Goal: Information Seeking & Learning: Understand process/instructions

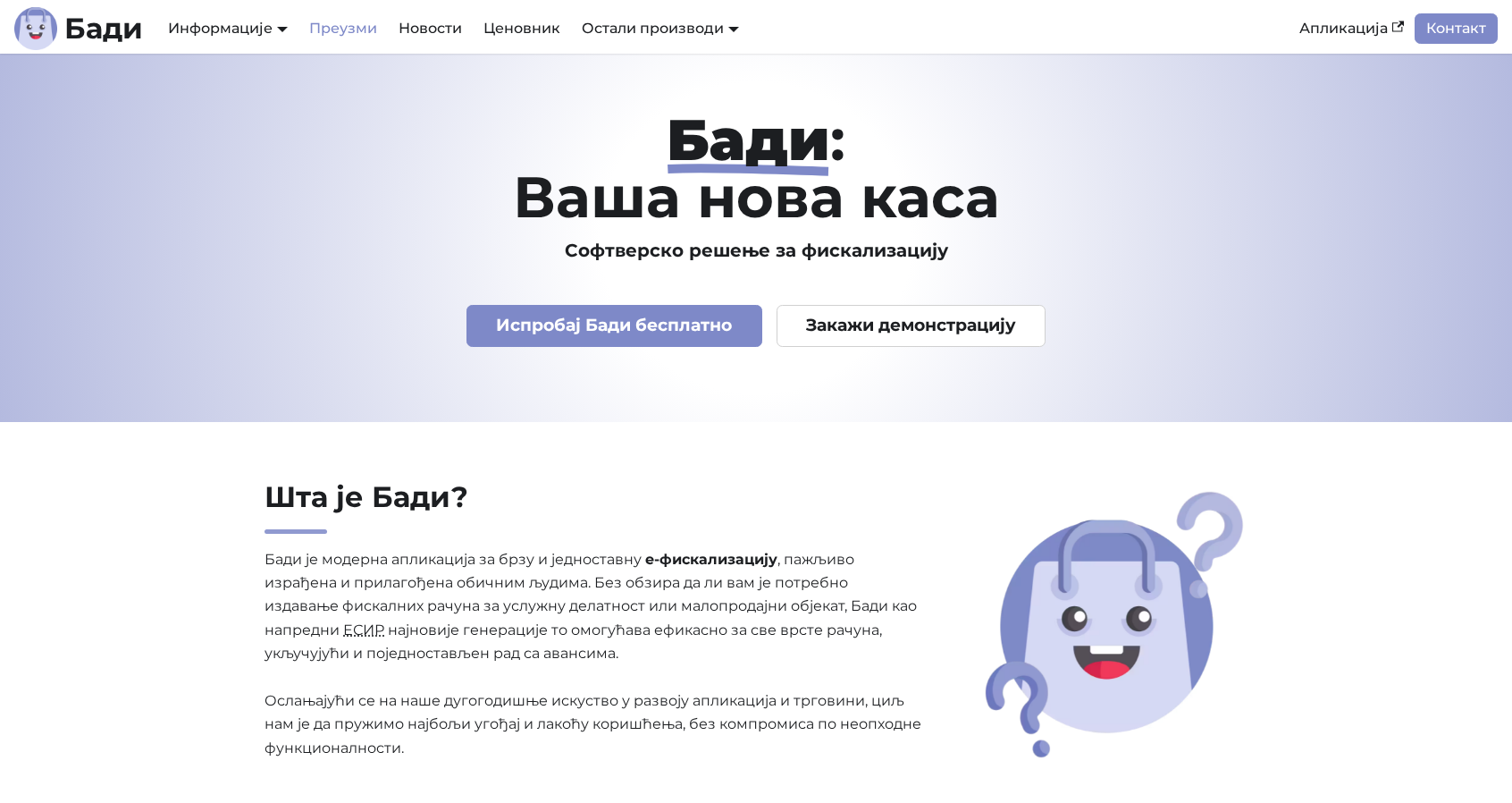
click at [346, 28] on link "Преузми" at bounding box center [342, 28] width 89 height 30
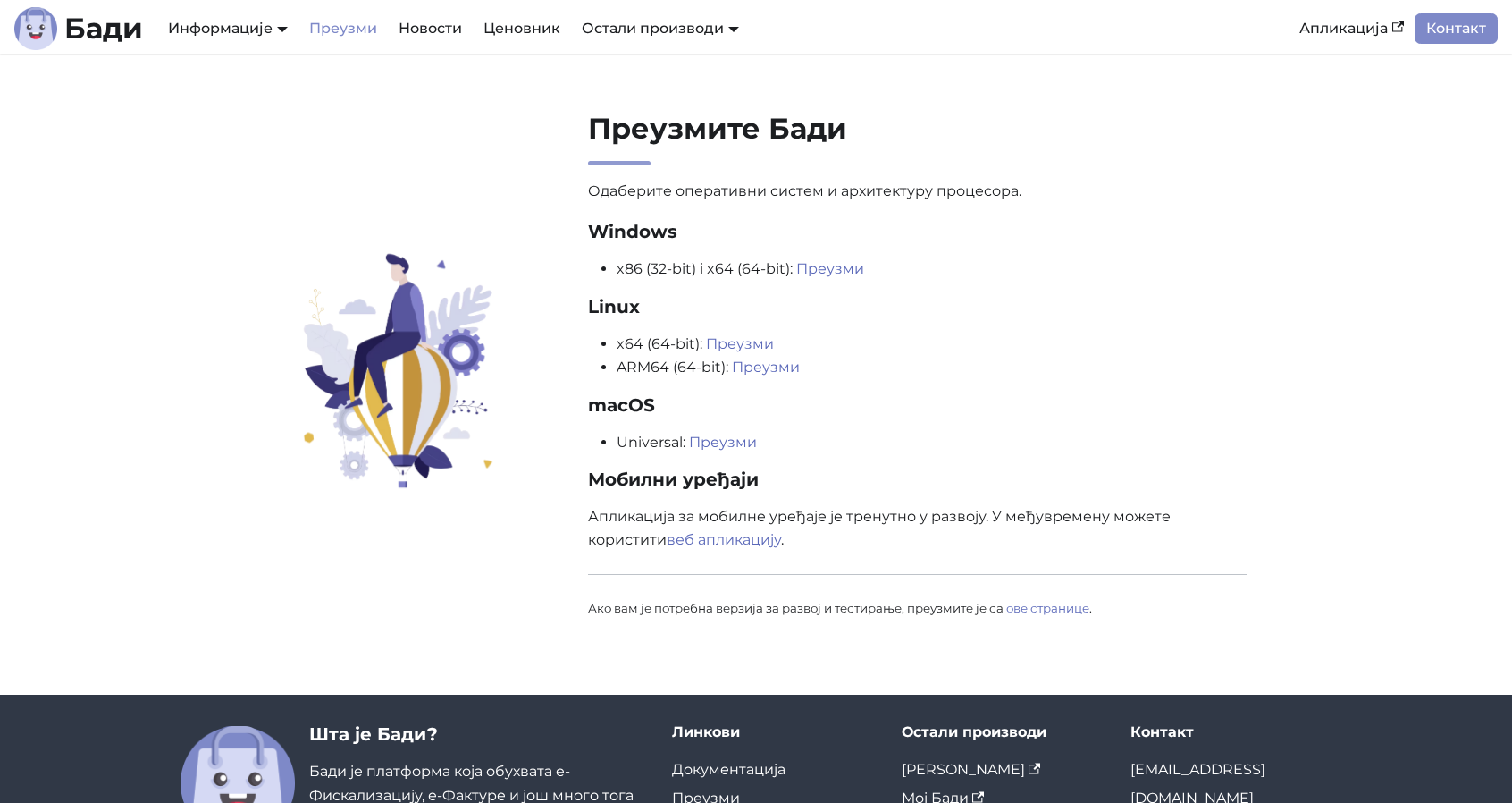
click at [1147, 125] on h2 "Преузмите Бади" at bounding box center [917, 138] width 660 height 55
click at [840, 271] on link "Преузми" at bounding box center [830, 268] width 68 height 17
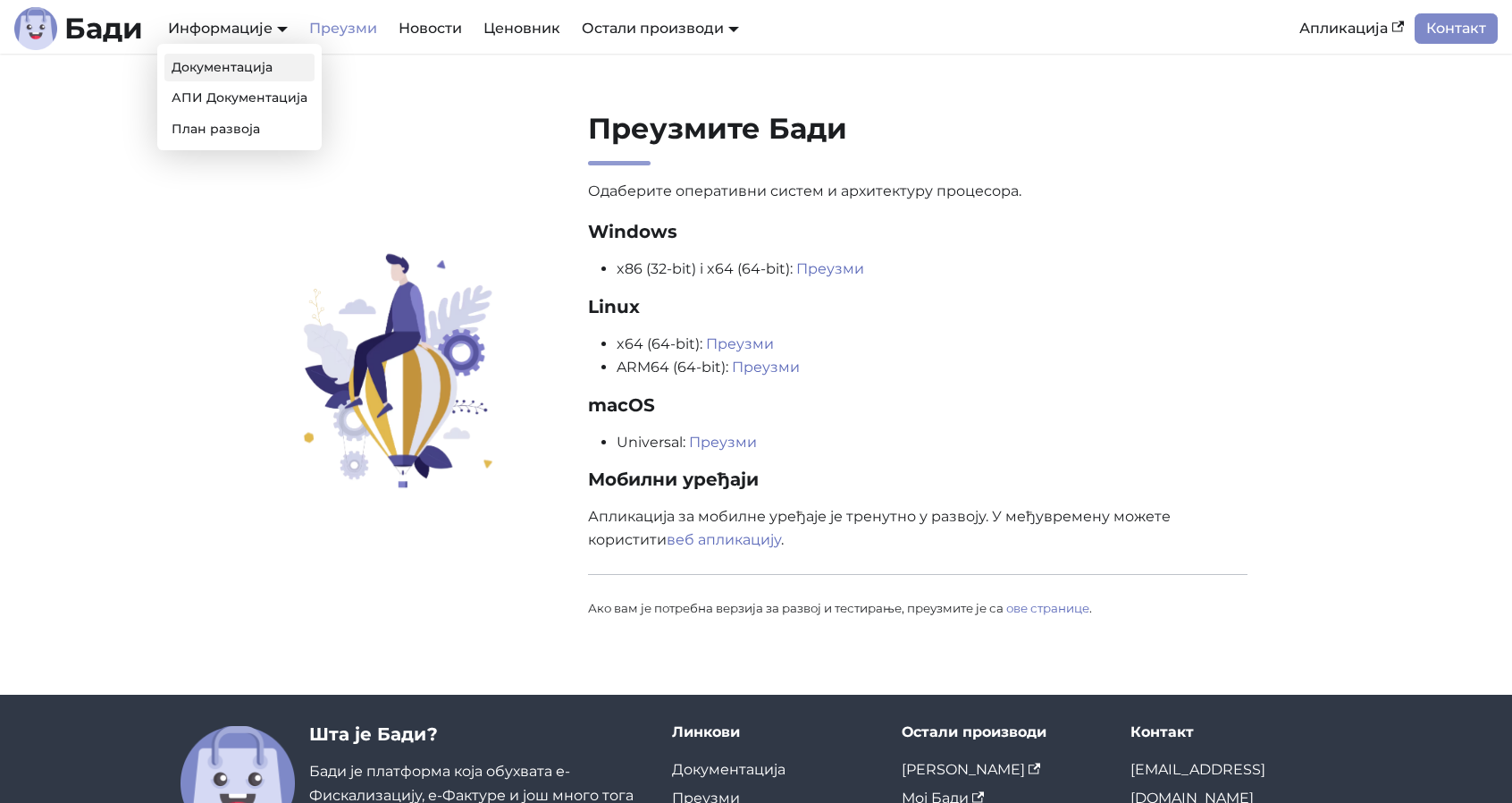
click at [232, 72] on link "Документација" at bounding box center [240, 67] width 151 height 27
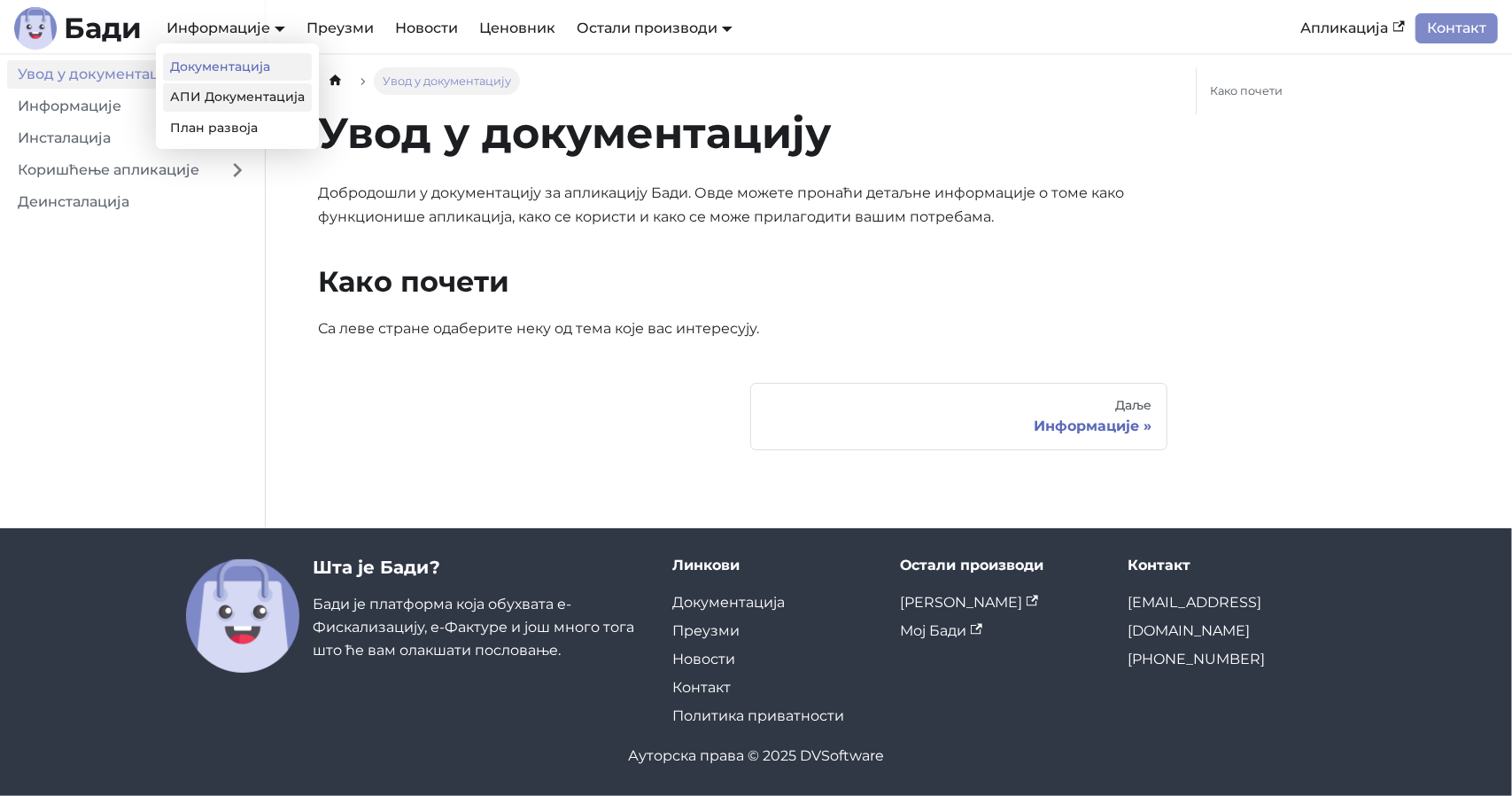
click at [234, 95] on link "АПИ Документација" at bounding box center [238, 96] width 149 height 27
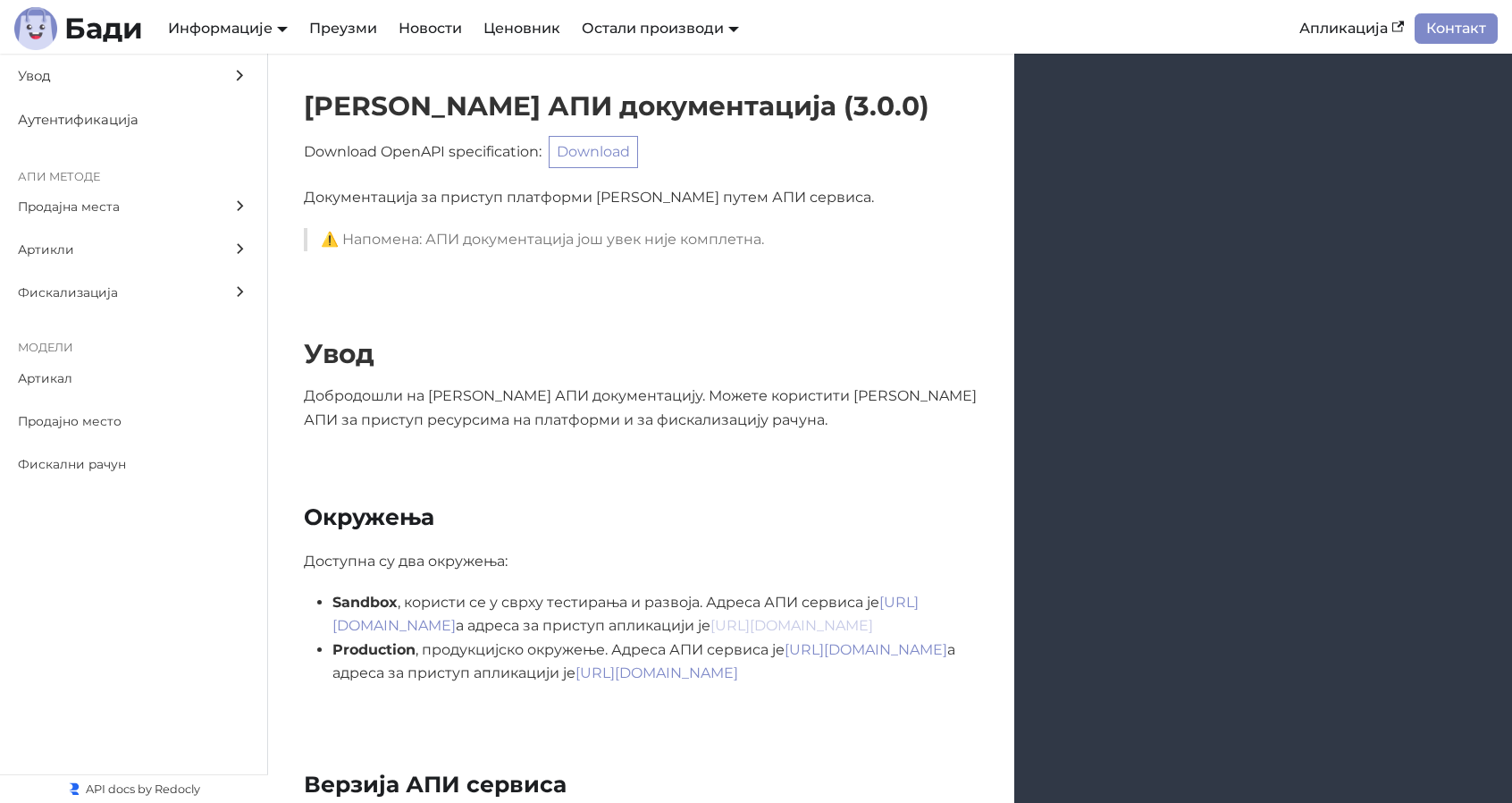
click at [873, 629] on link "[URL][DOMAIN_NAME]" at bounding box center [791, 625] width 163 height 17
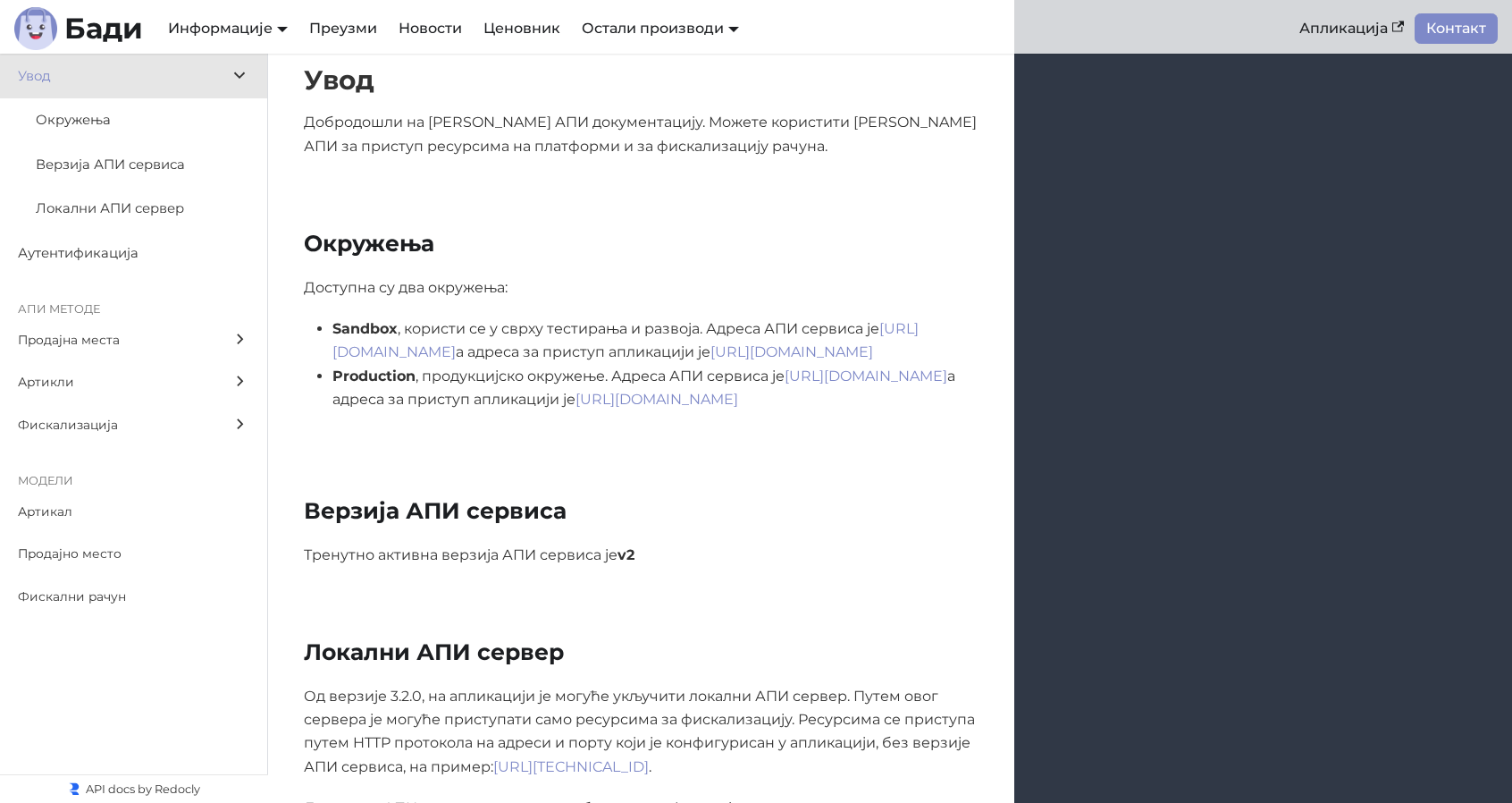
scroll to position [268, 0]
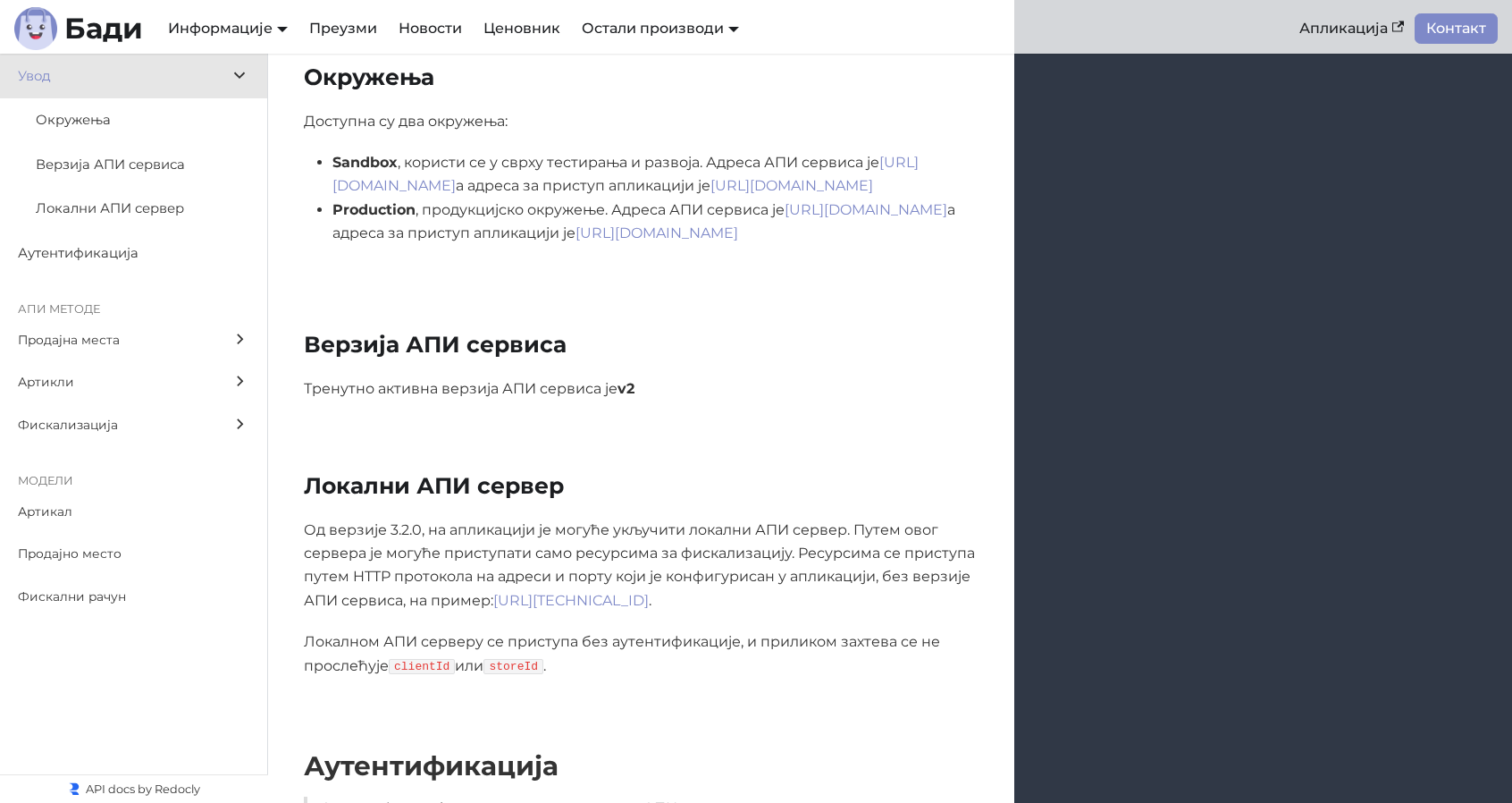
scroll to position [447, 0]
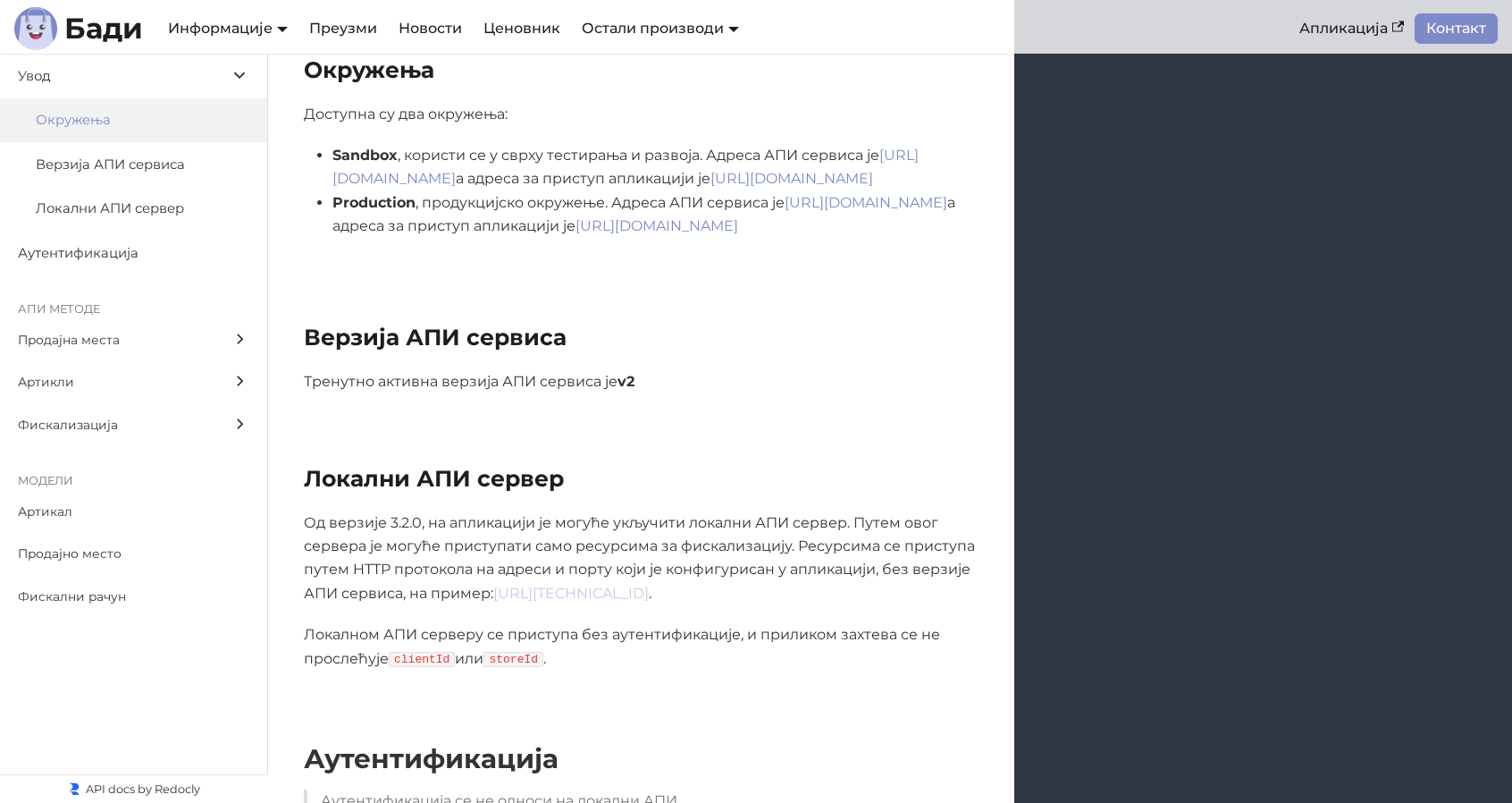
drag, startPoint x: 706, startPoint y: 597, endPoint x: 698, endPoint y: 591, distance: 10.0
click at [648, 597] on link "[URL][TECHNICAL_ID]" at bounding box center [570, 593] width 155 height 17
click at [1351, 29] on link "Апликација" at bounding box center [1351, 28] width 126 height 30
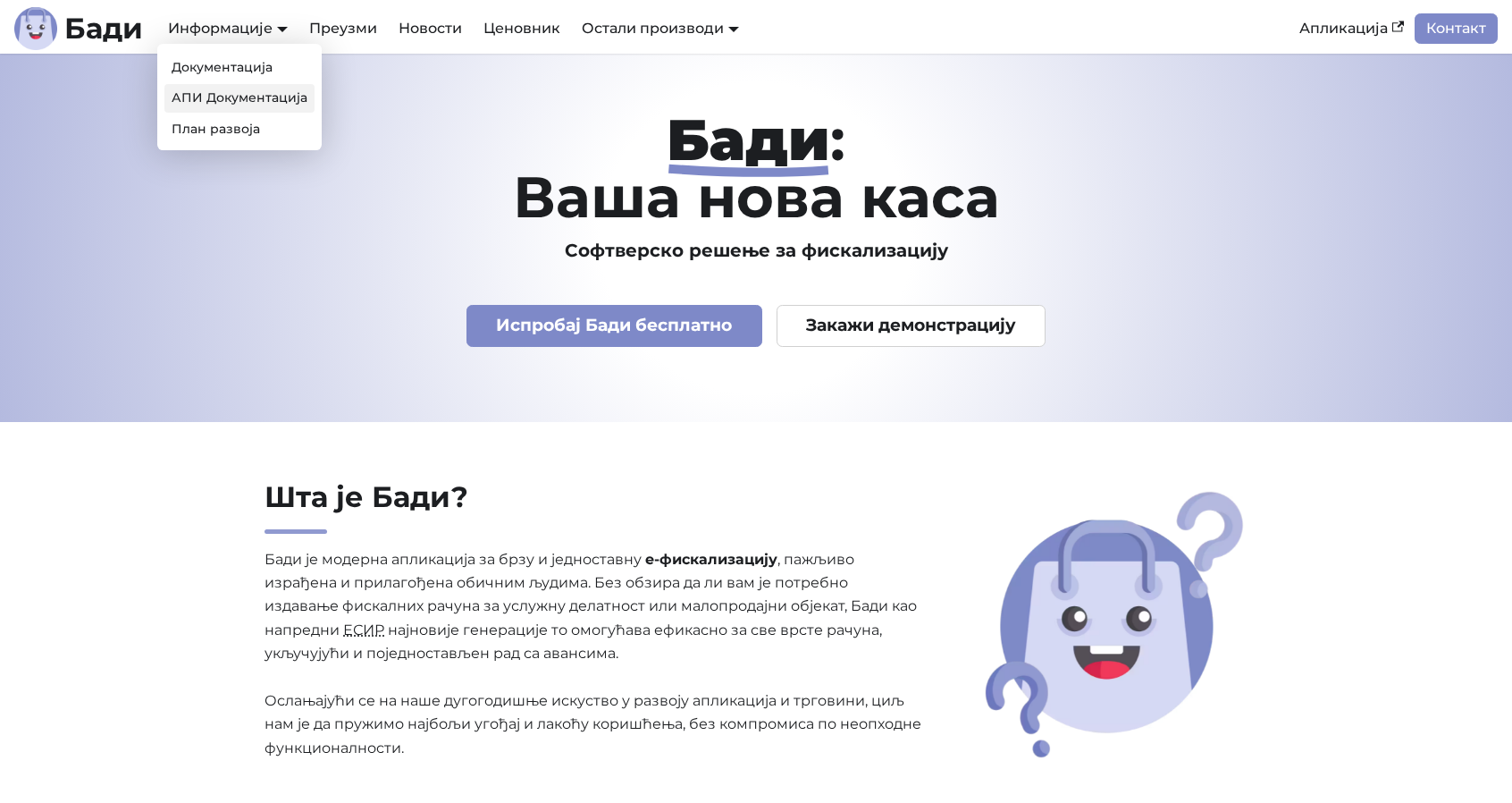
click at [226, 92] on link "АПИ Документација" at bounding box center [240, 97] width 151 height 27
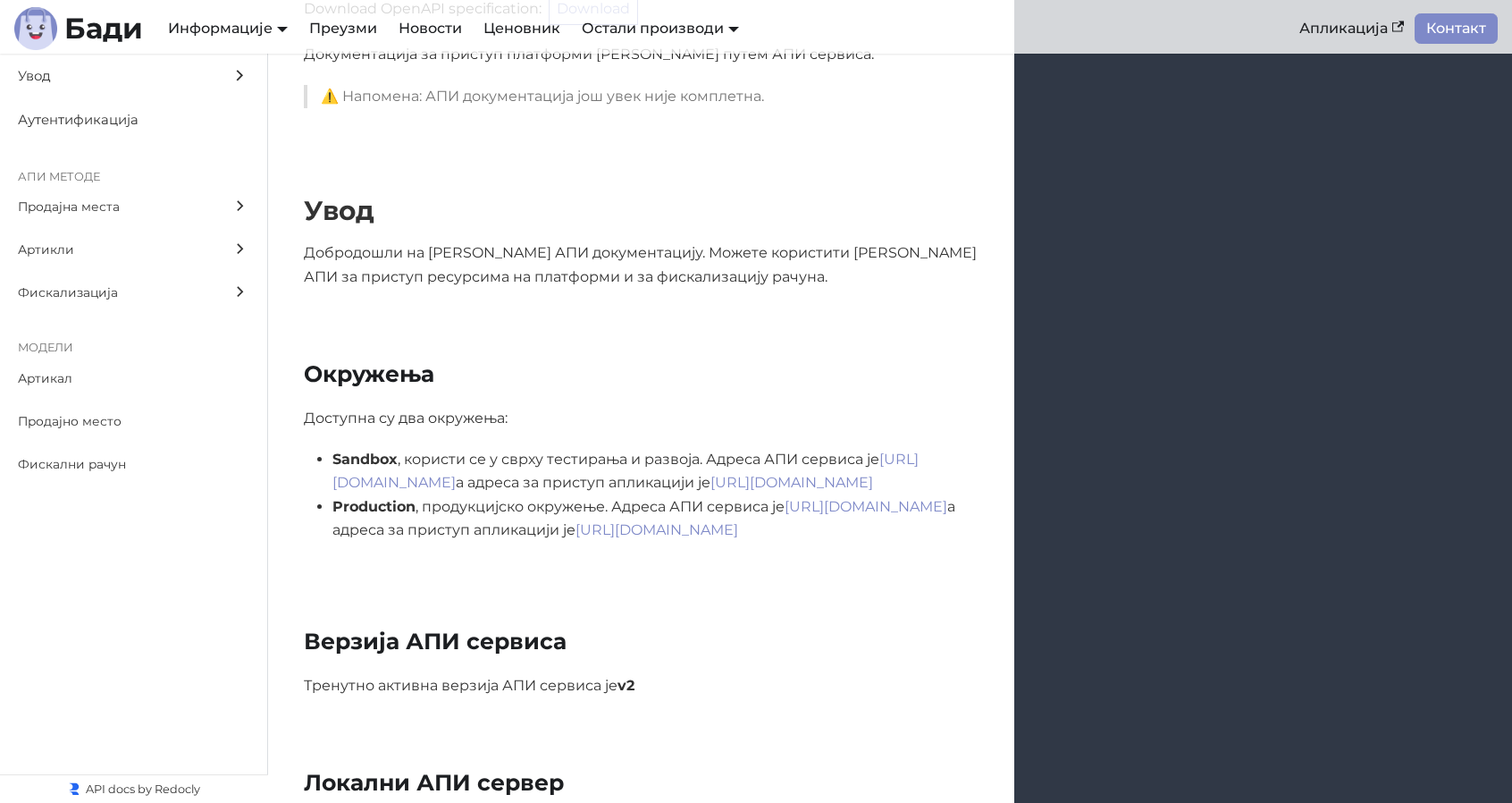
scroll to position [179, 0]
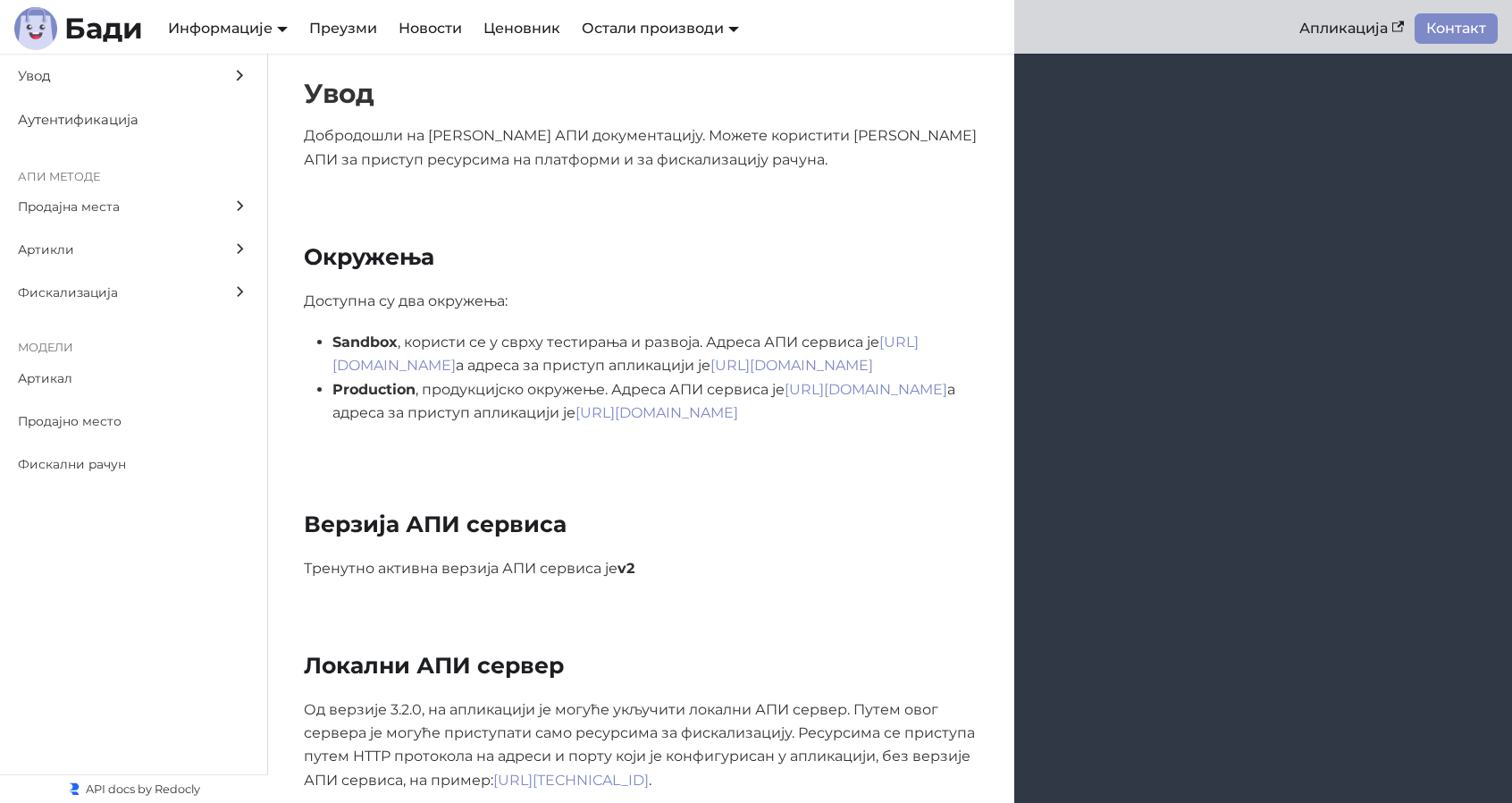
scroll to position [268, 0]
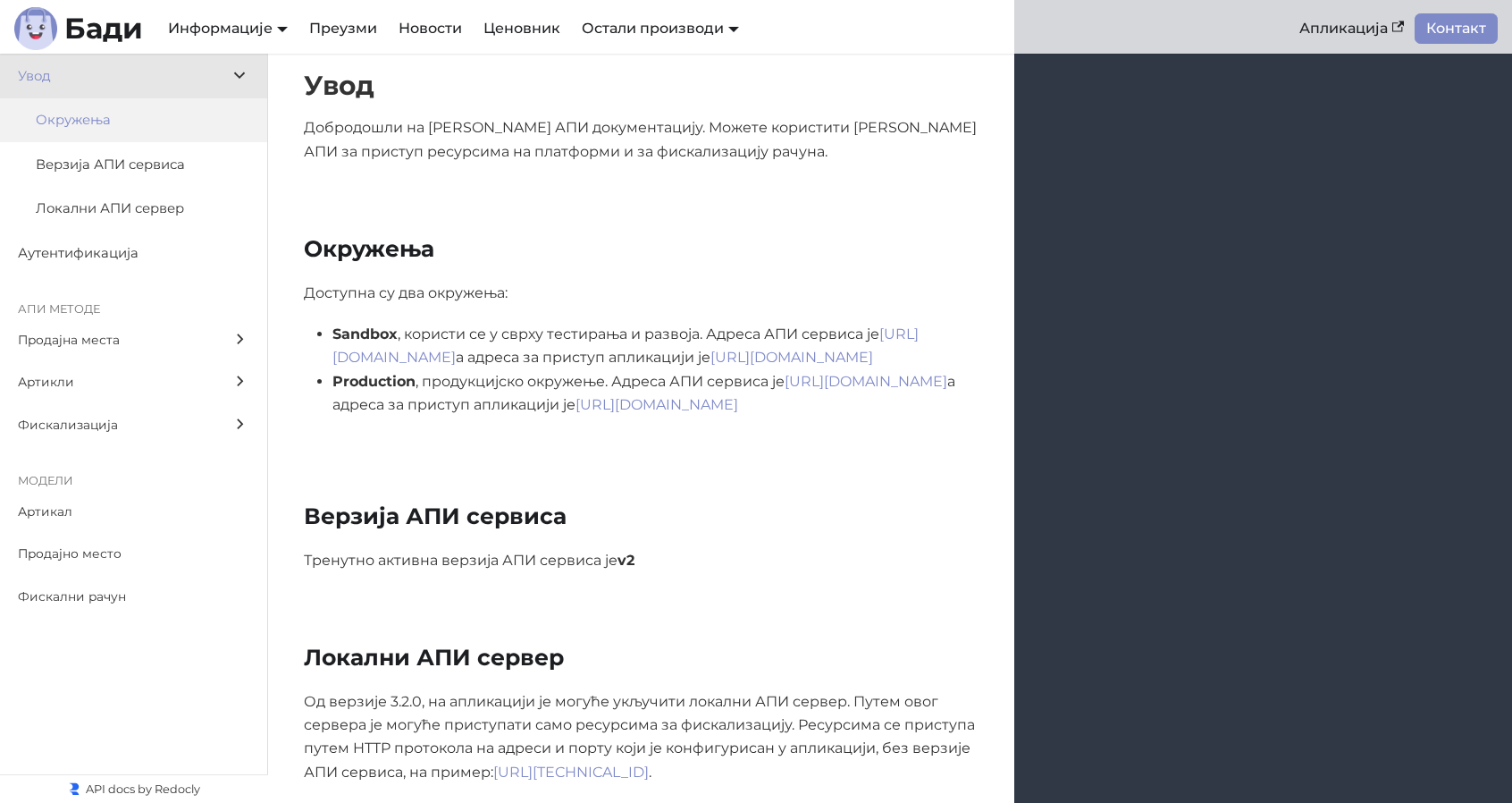
click at [135, 138] on label "Окружења" at bounding box center [134, 120] width 267 height 44
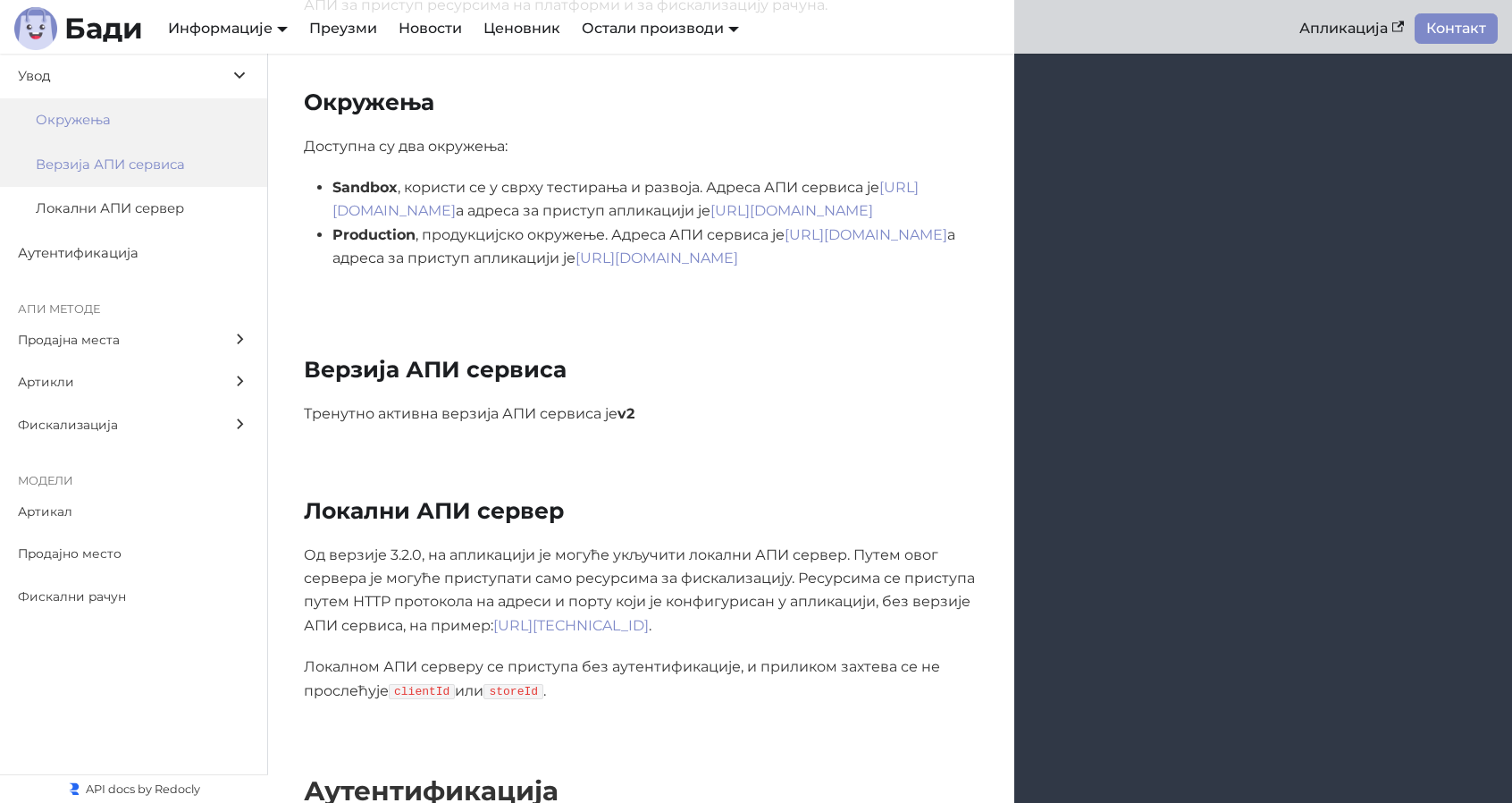
click at [134, 176] on label "Верзија АПИ сервиса" at bounding box center [134, 164] width 267 height 44
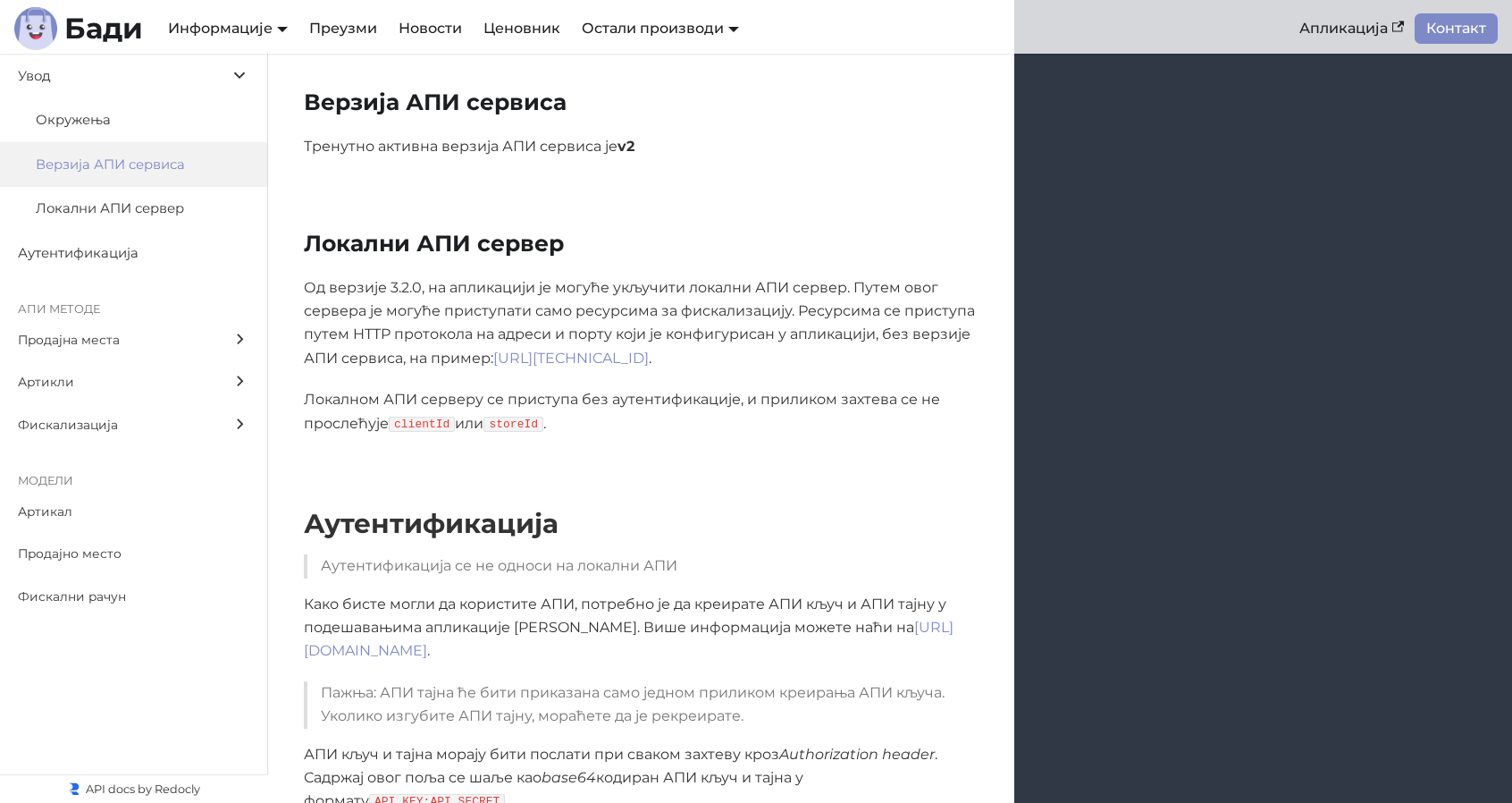
click at [126, 162] on span "Верзија АПИ сервиса" at bounding box center [125, 165] width 180 height 23
click at [125, 196] on label "Локални АПИ сервер" at bounding box center [134, 208] width 267 height 44
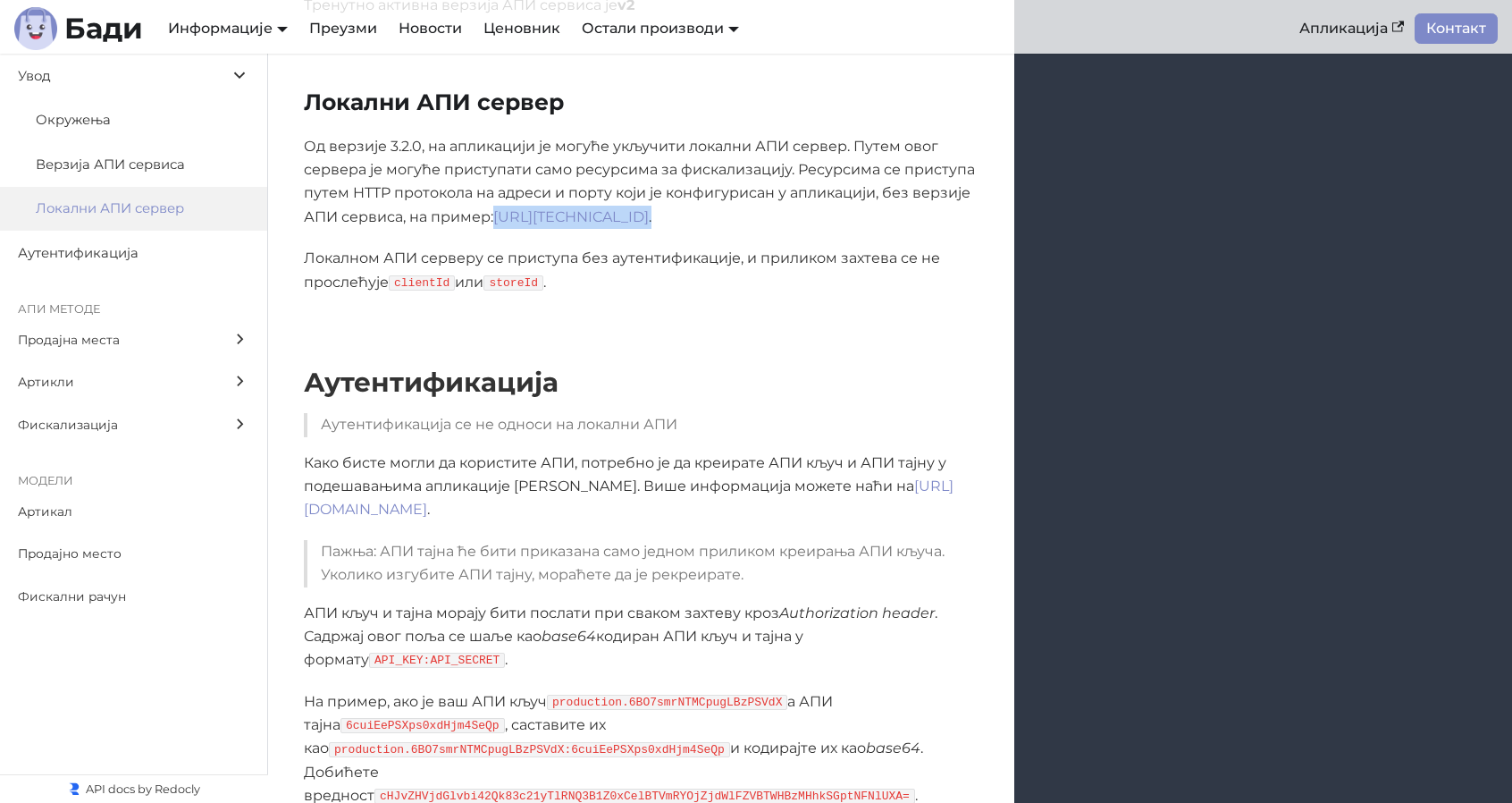
drag, startPoint x: 804, startPoint y: 217, endPoint x: 501, endPoint y: 227, distance: 303.2
click at [501, 227] on p "Од верзије 3.2.0, на апликацији је могуће укључити локални АПИ сервер. Путем ов…" at bounding box center [641, 182] width 675 height 95
copy p "http://127.0.0.1:9999/fiscalization/receipts ."
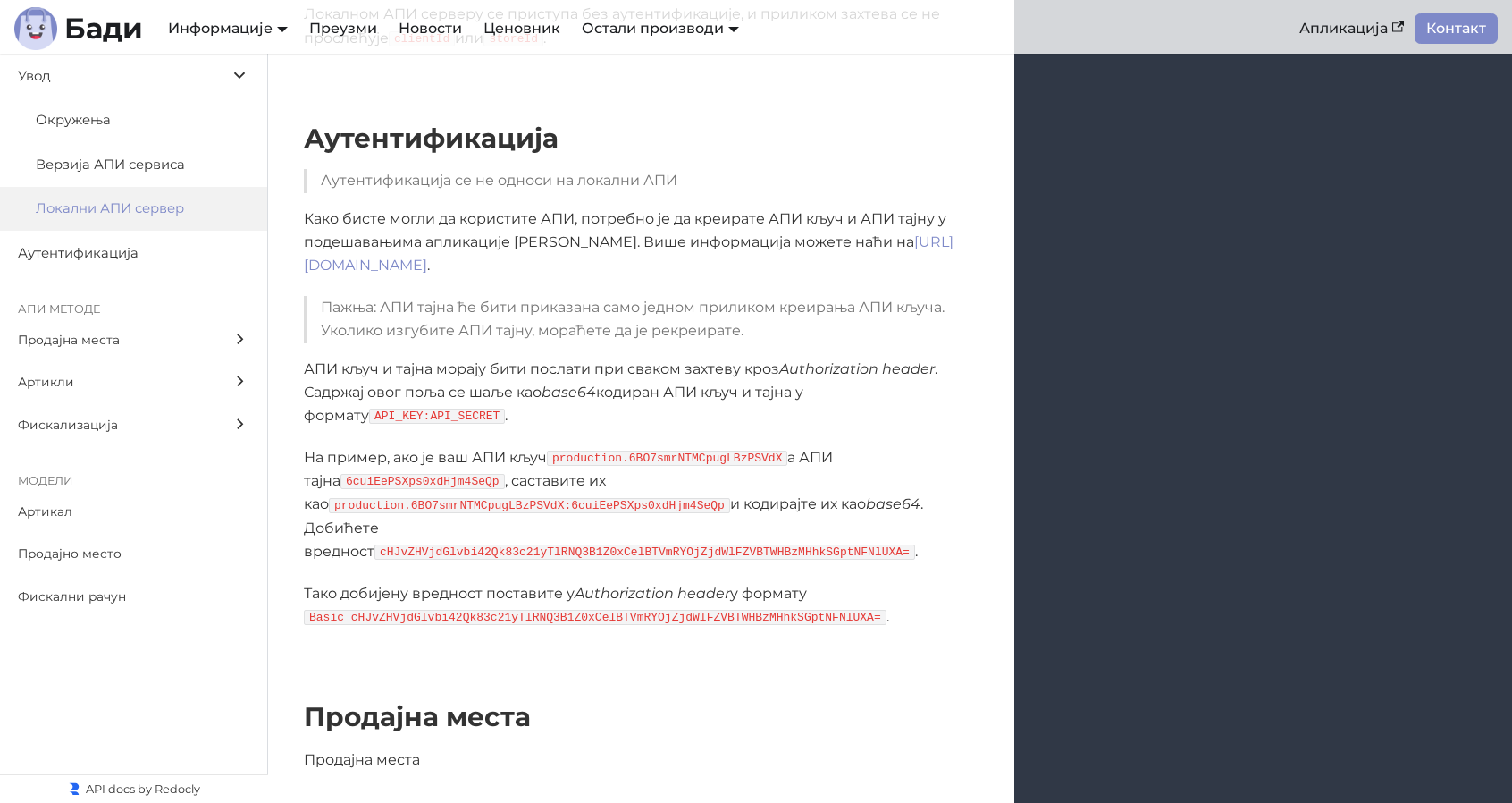
scroll to position [1092, 0]
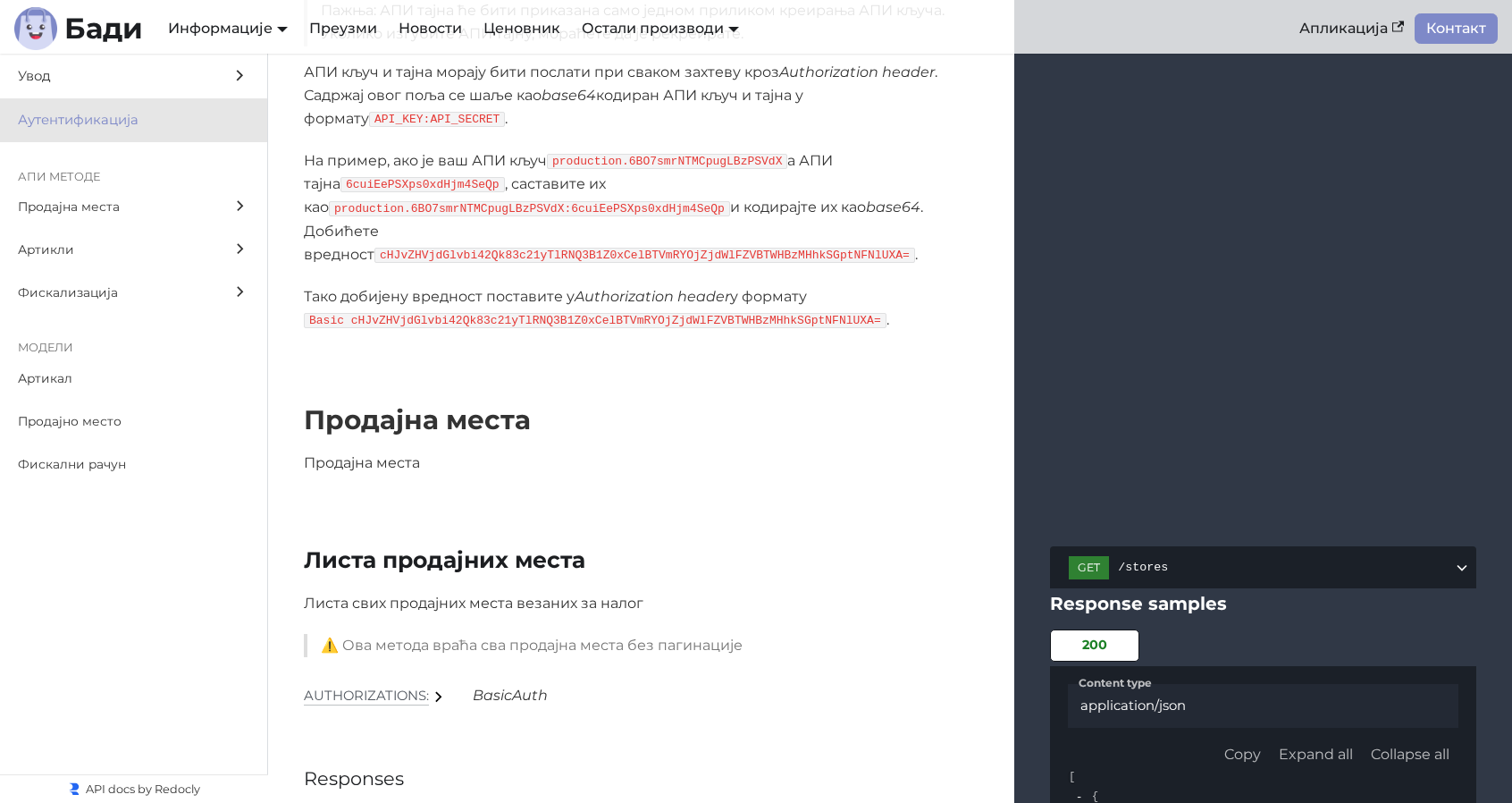
scroll to position [1359, 0]
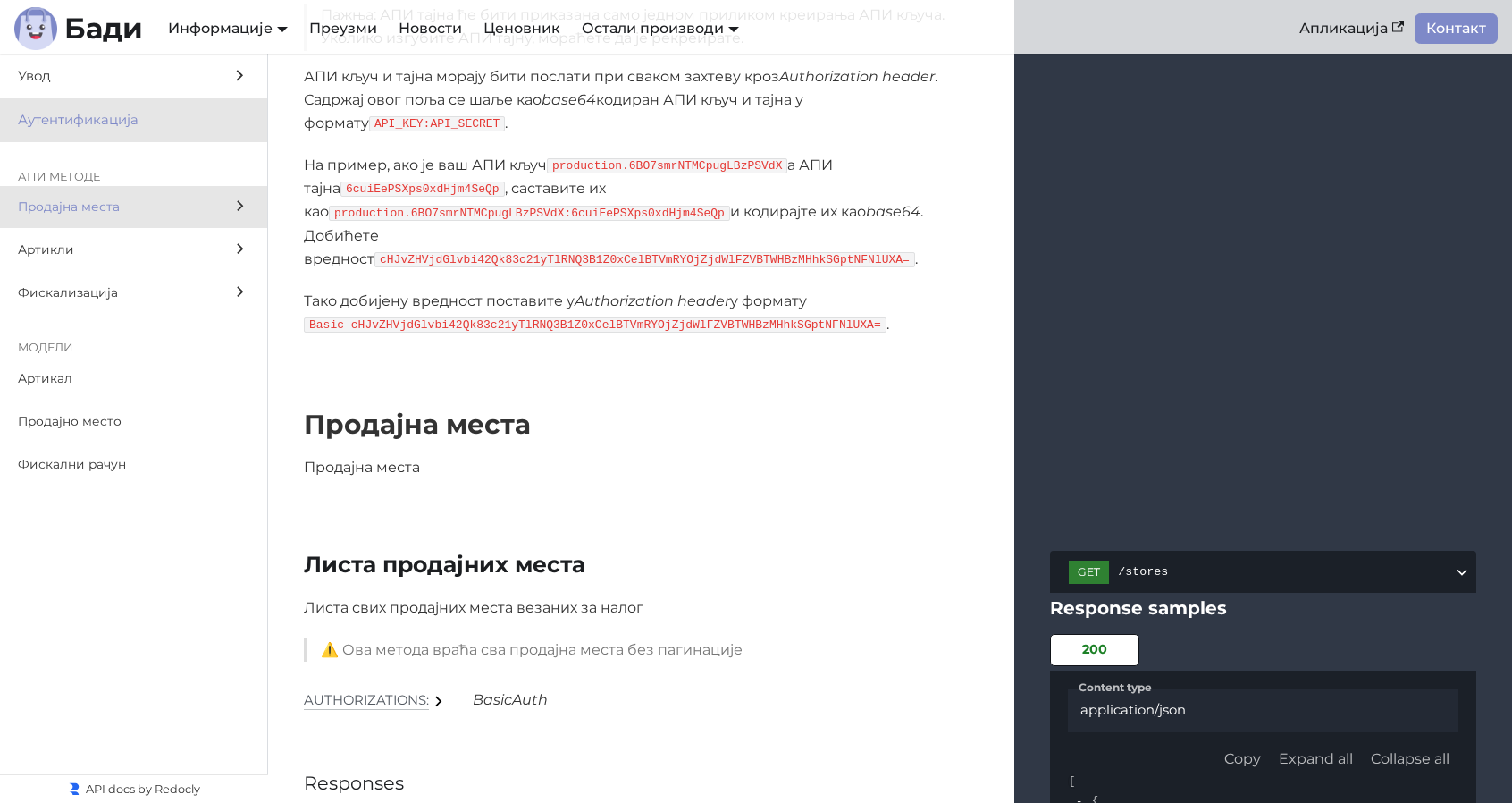
click at [167, 216] on span "Продајна места" at bounding box center [117, 207] width 198 height 21
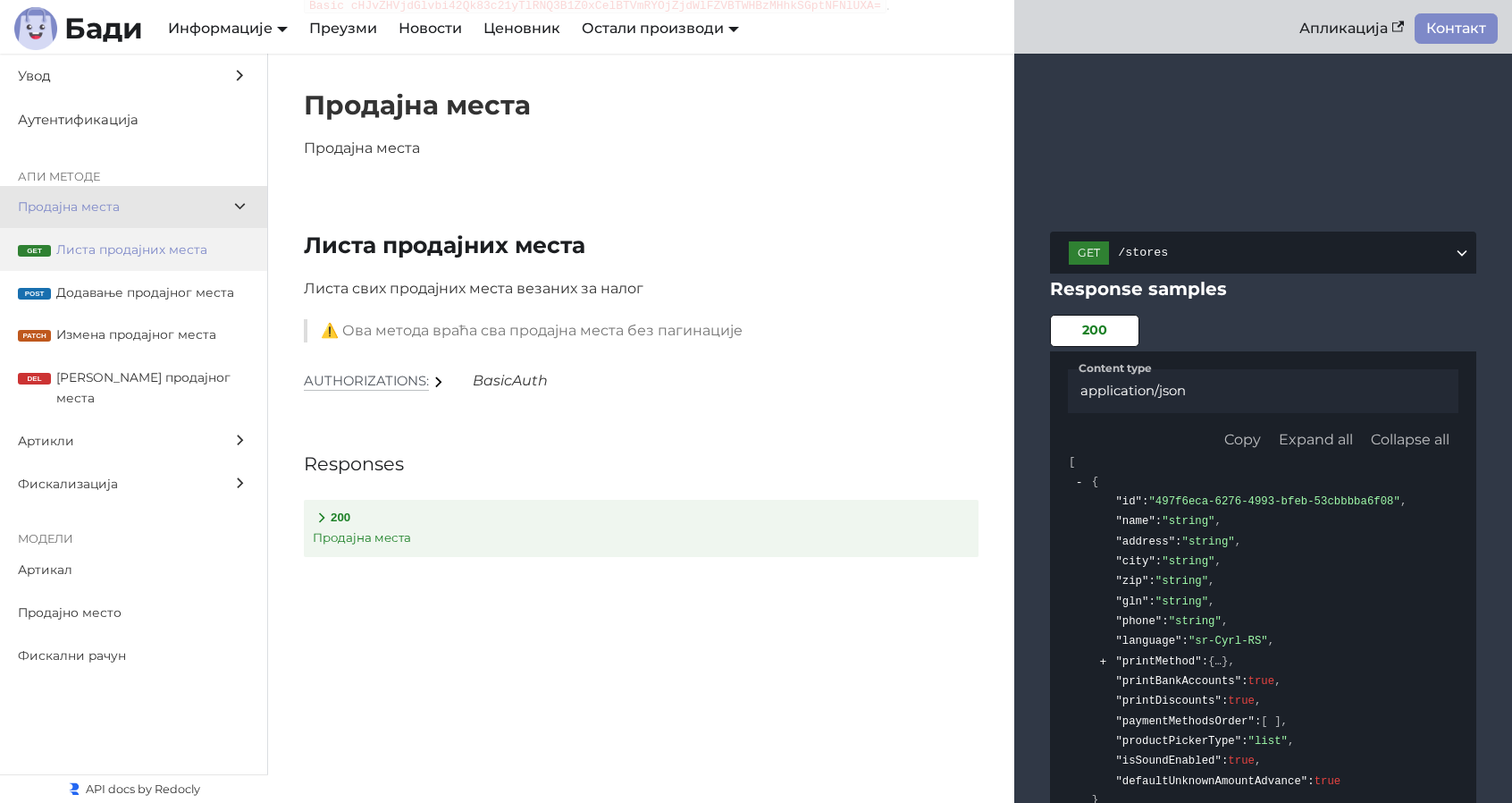
click at [133, 253] on span "Листа продајних места" at bounding box center [152, 250] width 193 height 21
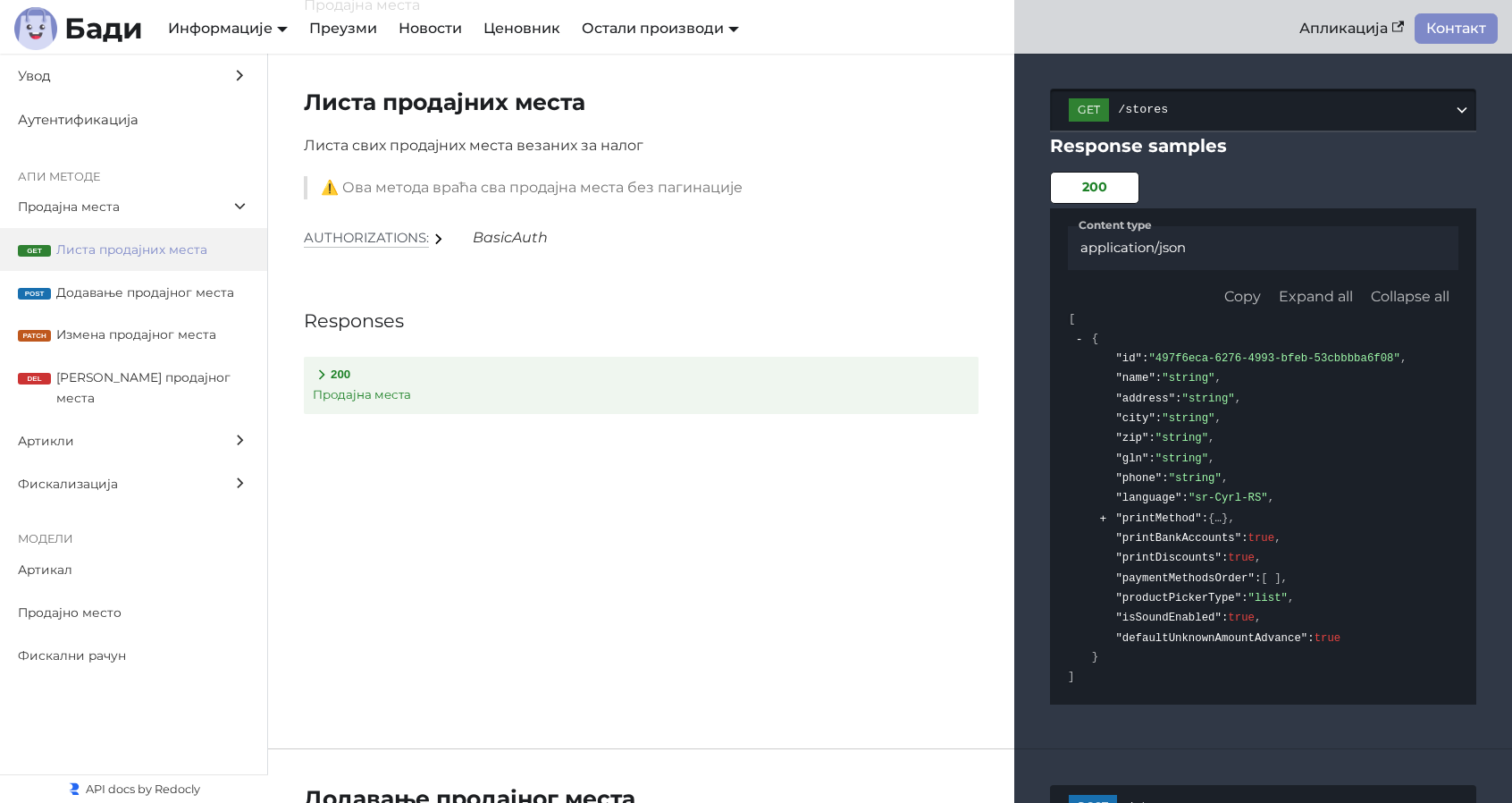
drag, startPoint x: 1176, startPoint y: 112, endPoint x: 1126, endPoint y: 111, distance: 50.0
click at [1119, 112] on span "/stores" at bounding box center [1285, 109] width 335 height 13
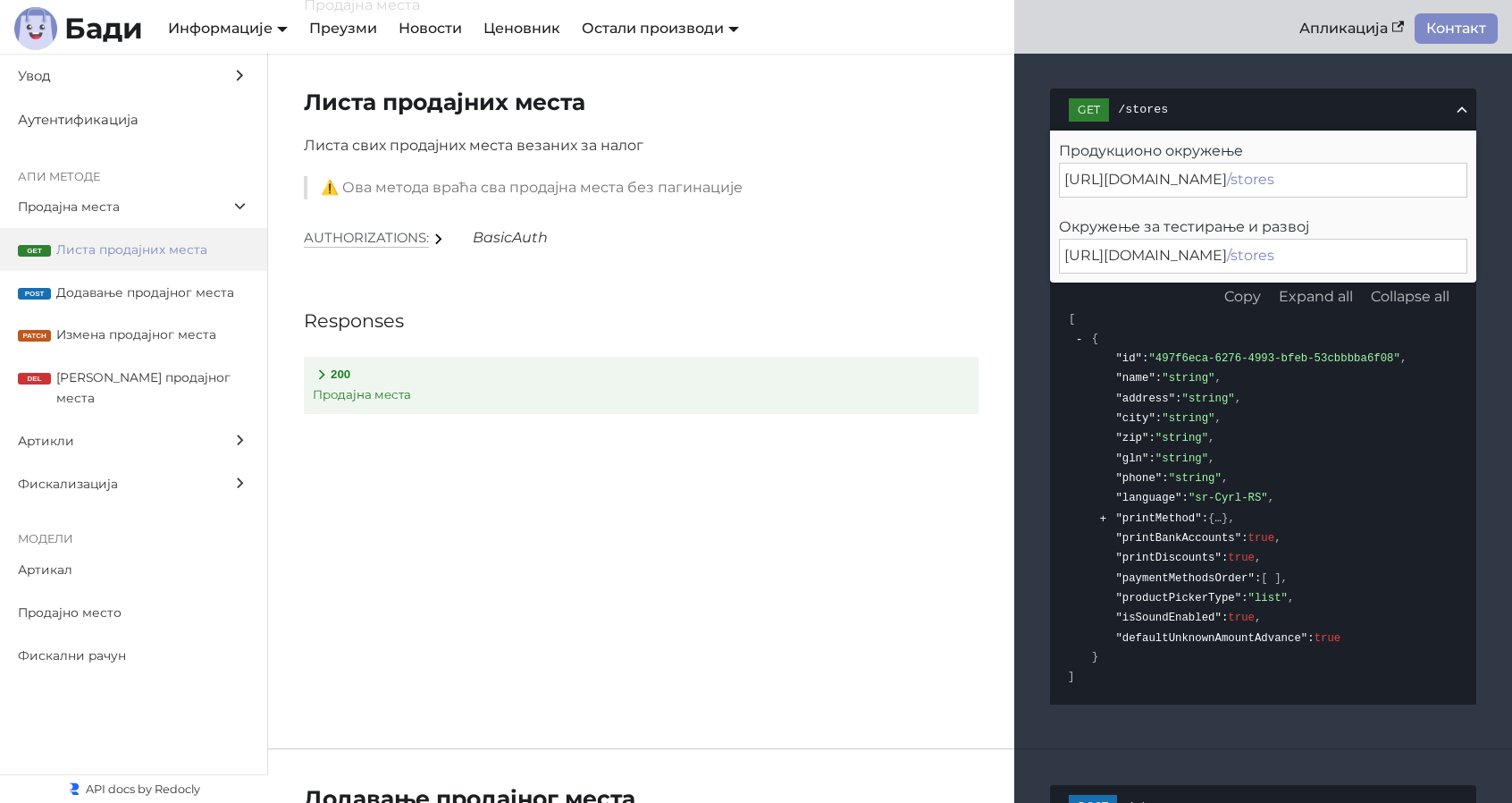
click at [1382, 182] on div "https://api.production.badi.rs/v2 /stores" at bounding box center [1263, 180] width 408 height 34
click at [1373, 176] on div "https://api.production.badi.rs/v2 /stores" at bounding box center [1263, 180] width 408 height 34
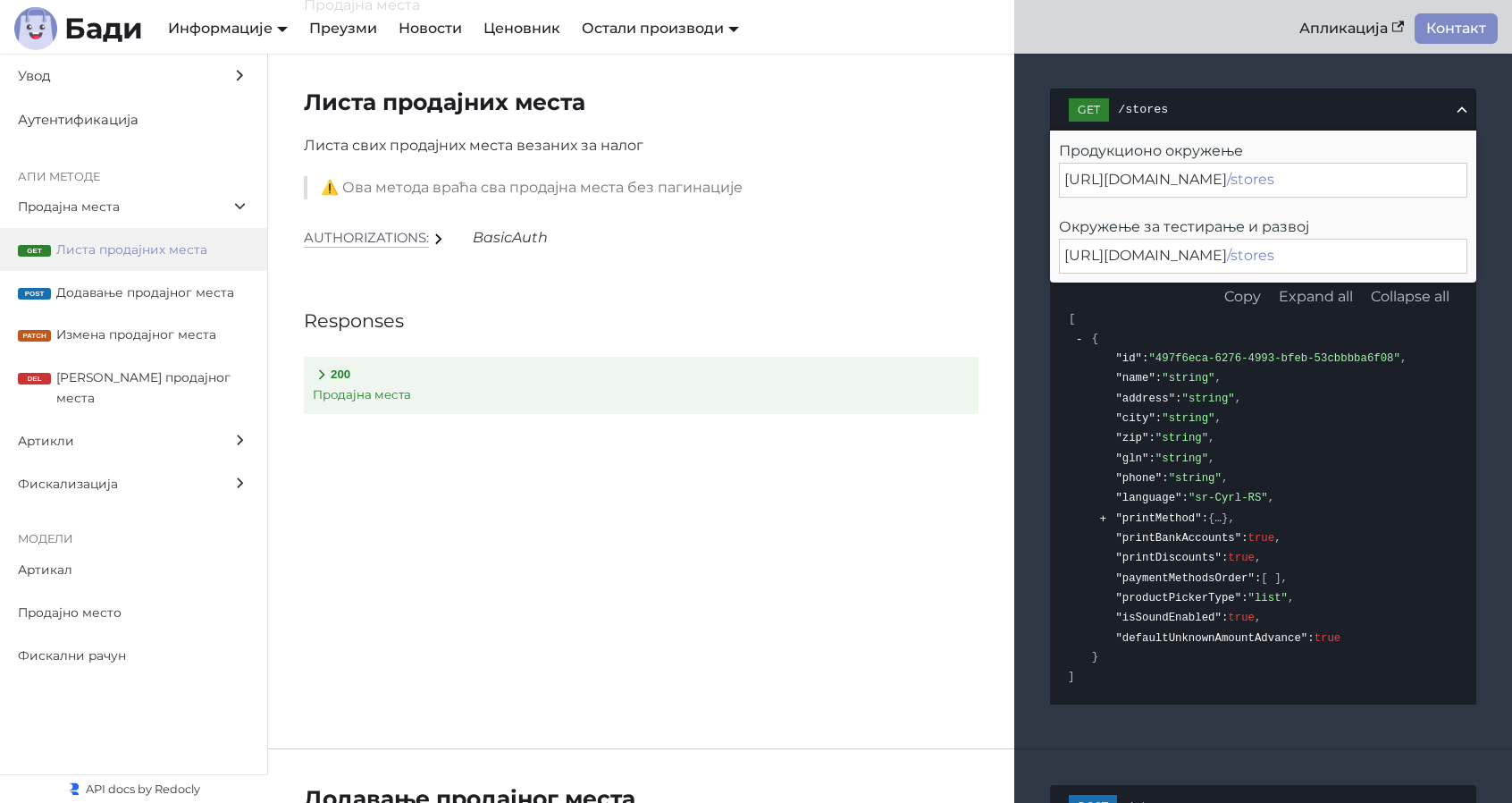
click at [1354, 180] on div "https://api.production.badi.rs/v2 /stores" at bounding box center [1263, 180] width 408 height 34
click at [1362, 252] on div "https://api.sandbox.badi.rs/v2 /stores" at bounding box center [1263, 256] width 408 height 34
click at [128, 289] on span "Додавање продајног места" at bounding box center [152, 293] width 193 height 21
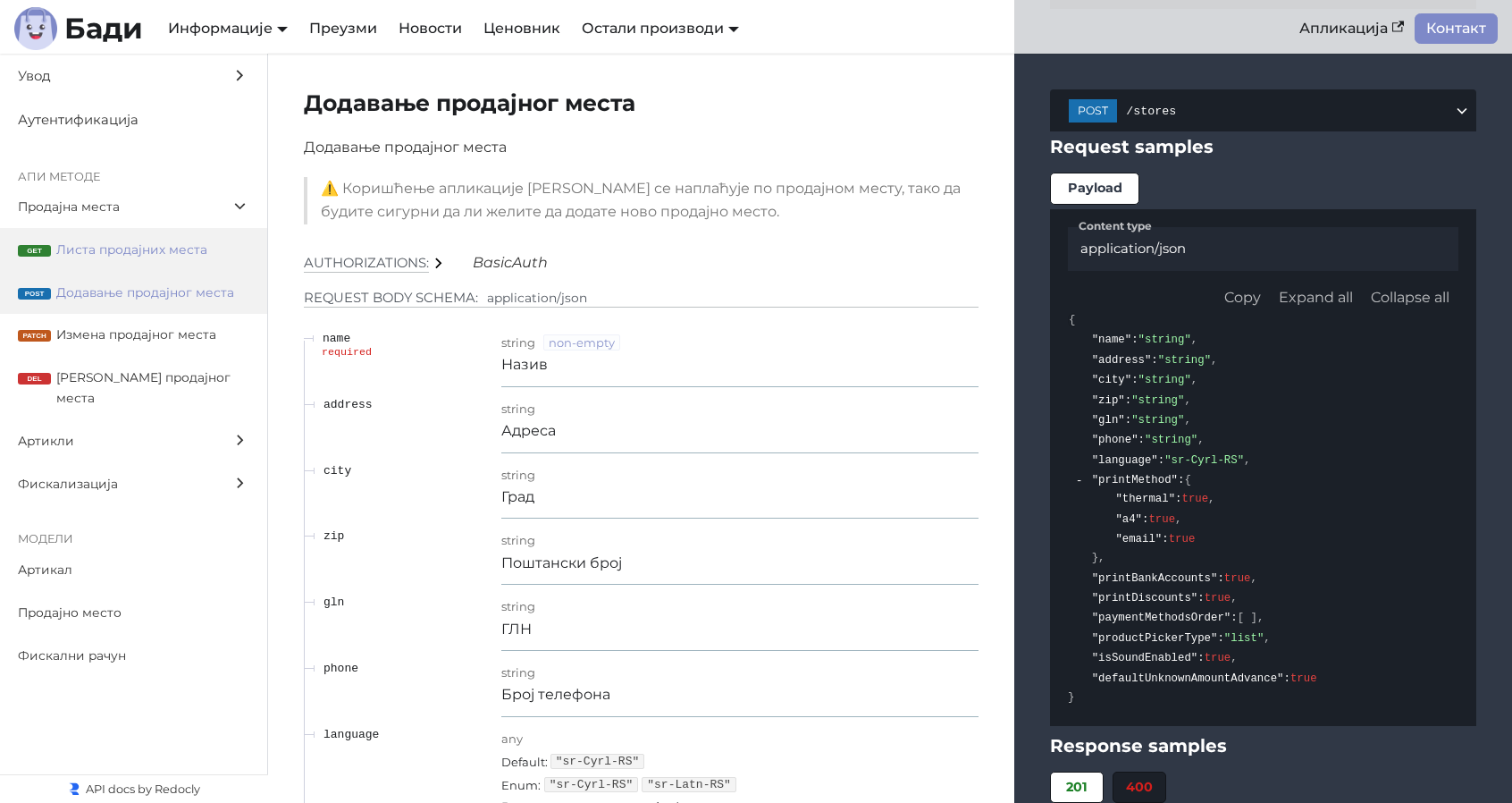
click at [113, 246] on span "Листа продајних места" at bounding box center [152, 250] width 193 height 21
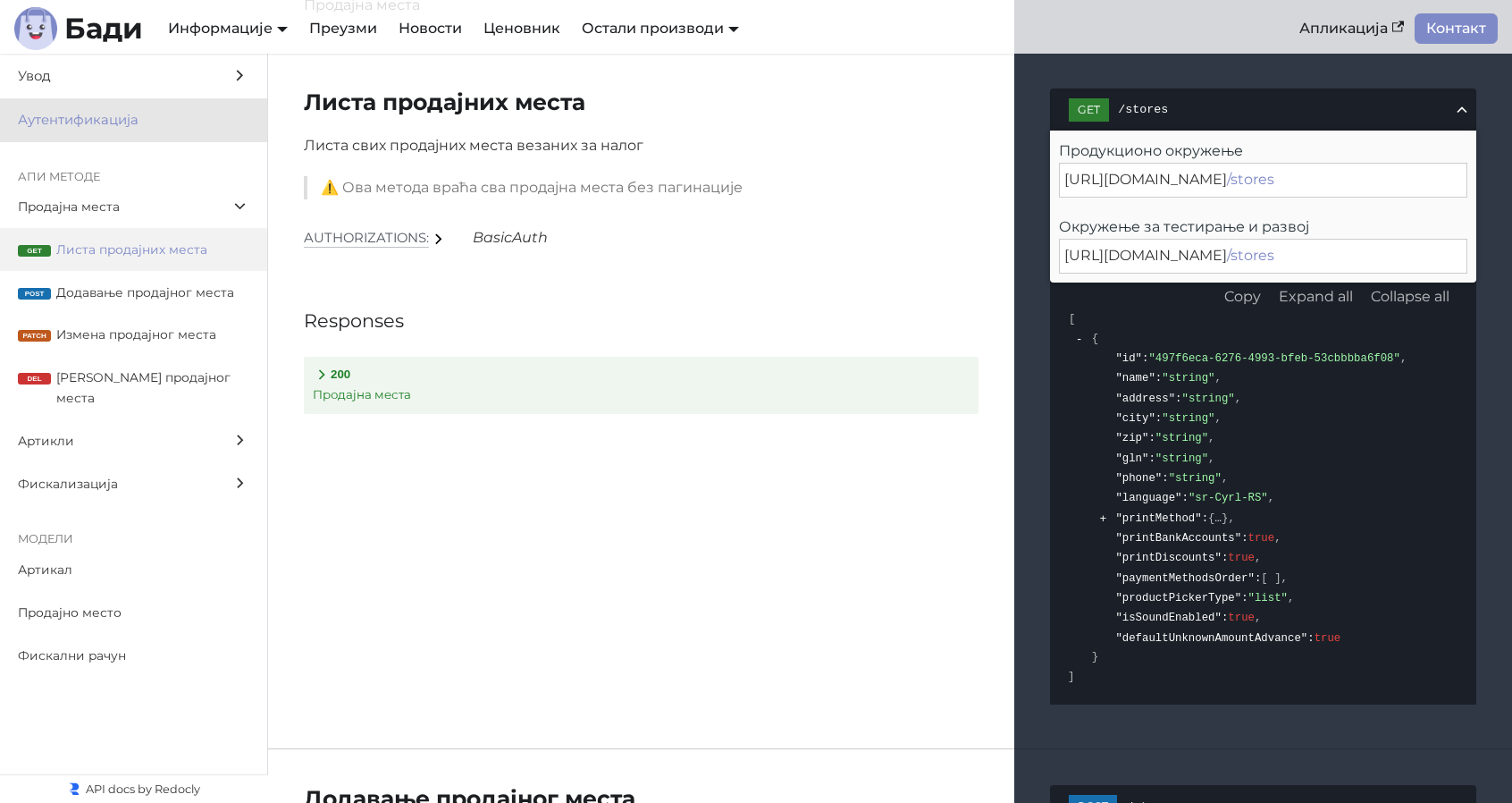
click at [111, 129] on span "Аутентификација" at bounding box center [117, 120] width 198 height 23
